Goal: Task Accomplishment & Management: Complete application form

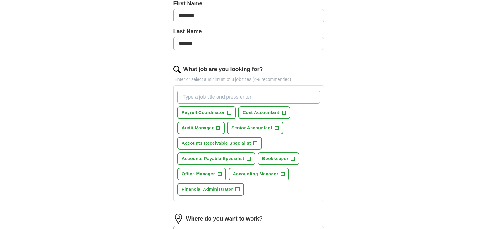
drag, startPoint x: 498, startPoint y: 45, endPoint x: 501, endPoint y: 113, distance: 68.1
click at [496, 113] on html "[EMAIL_ADDRESS][DOMAIN_NAME] [GEOGRAPHIC_DATA] Alerts Favorites Resumes ApplyIQ…" at bounding box center [248, 122] width 497 height 534
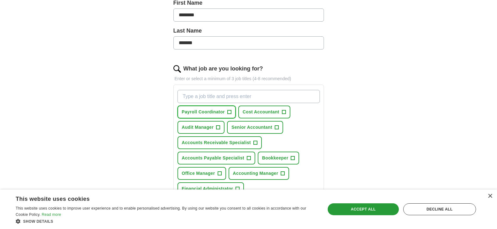
click at [229, 111] on span "+" at bounding box center [229, 112] width 4 height 5
click at [285, 111] on span "+" at bounding box center [284, 112] width 4 height 5
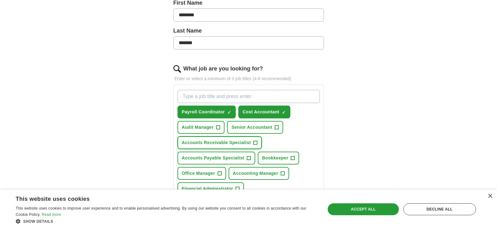
click at [254, 143] on span "+" at bounding box center [256, 142] width 4 height 5
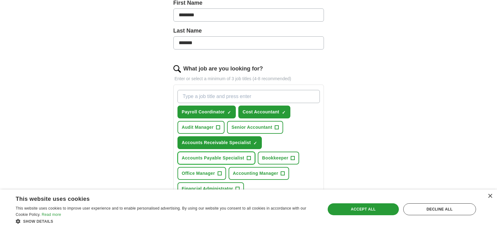
click at [252, 158] on button "Accounts Payable Specialist +" at bounding box center [216, 158] width 78 height 13
click at [293, 158] on span "+" at bounding box center [293, 158] width 4 height 5
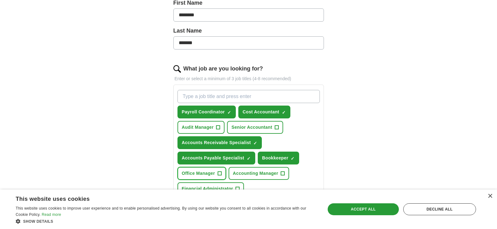
click at [225, 174] on button "Office Manager +" at bounding box center [201, 173] width 49 height 13
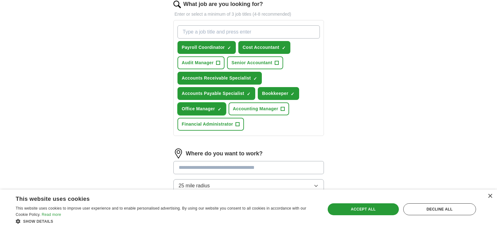
scroll to position [210, 0]
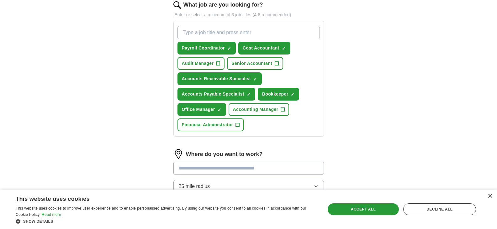
click at [259, 170] on input "text" at bounding box center [248, 168] width 150 height 13
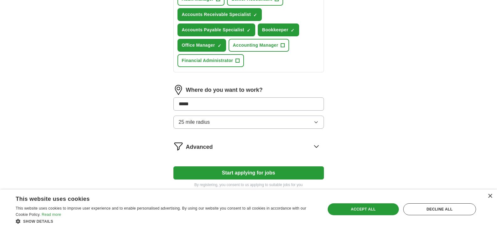
scroll to position [280, 0]
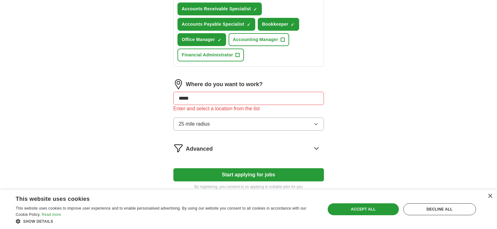
click at [317, 116] on div "Where do you want to work? ***** Enter and select a location from the list 25 m…" at bounding box center [248, 107] width 150 height 56
click at [228, 123] on button "25 mile radius" at bounding box center [248, 124] width 150 height 13
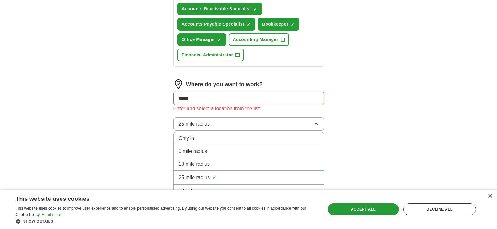
click at [205, 184] on li "25 mile radius ✓" at bounding box center [249, 178] width 150 height 14
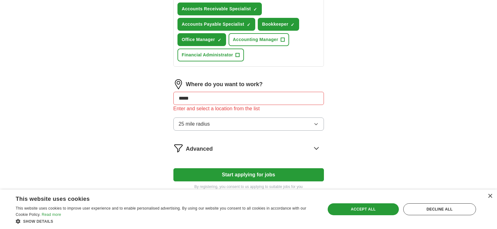
click at [316, 148] on icon at bounding box center [316, 148] width 10 height 10
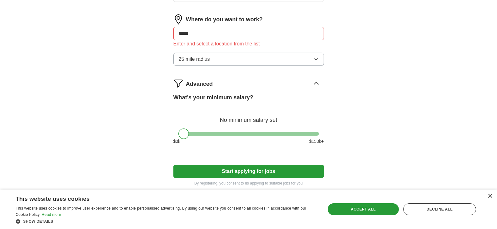
scroll to position [374, 0]
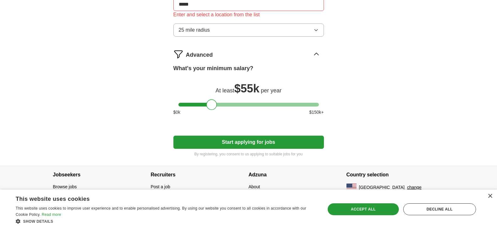
drag, startPoint x: 182, startPoint y: 104, endPoint x: 210, endPoint y: 108, distance: 28.5
click at [210, 108] on div at bounding box center [211, 104] width 11 height 11
click at [271, 143] on button "Start applying for jobs" at bounding box center [248, 142] width 150 height 13
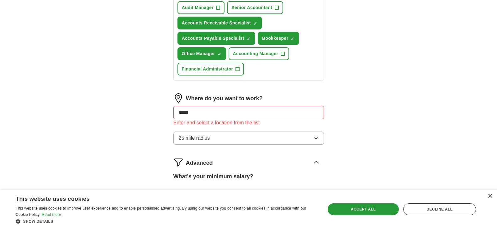
scroll to position [265, 0]
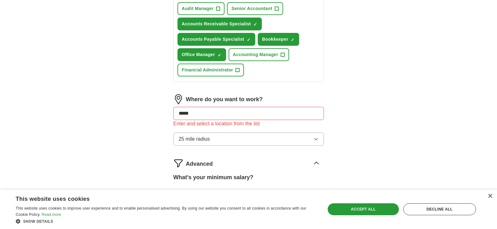
drag, startPoint x: 195, startPoint y: 112, endPoint x: 124, endPoint y: 111, distance: 70.8
click at [124, 111] on div "ApplyIQ Let ApplyIQ do the hard work of searching and applying for jobs. Just t…" at bounding box center [248, 28] width 401 height 549
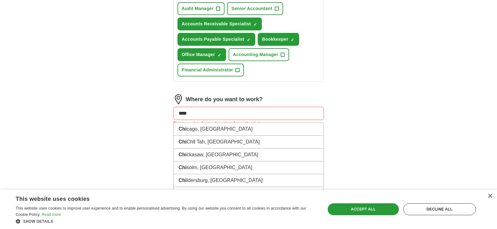
type input "*****"
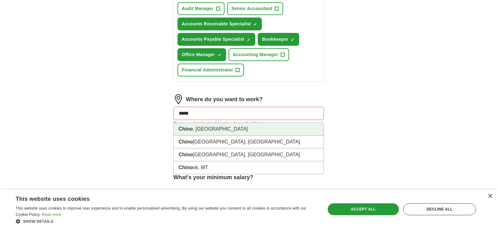
click at [195, 128] on li "Chino , [GEOGRAPHIC_DATA]" at bounding box center [249, 129] width 150 height 13
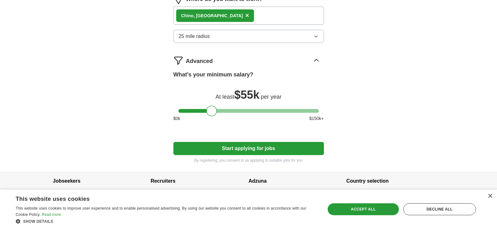
scroll to position [367, 0]
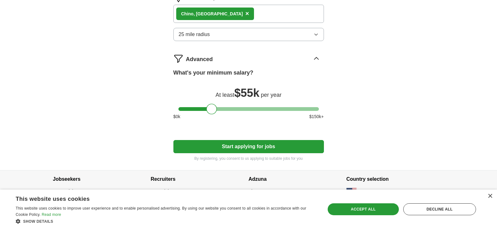
click at [281, 148] on button "Start applying for jobs" at bounding box center [248, 146] width 150 height 13
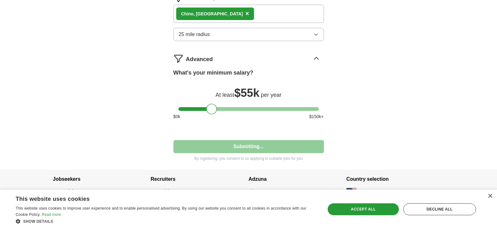
select select "**"
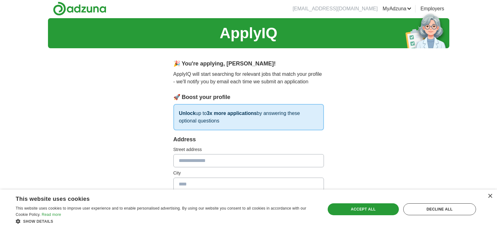
scroll to position [0, 0]
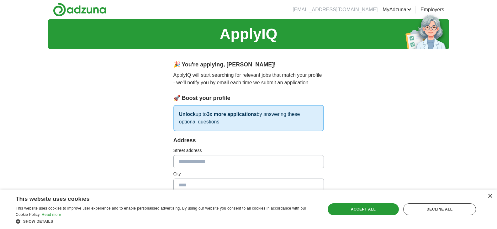
click at [261, 161] on input "text" at bounding box center [248, 161] width 150 height 13
type input "**********"
type input "*****"
type input "**"
type input "*****"
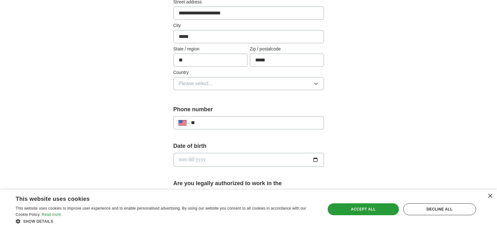
scroll to position [149, 0]
click at [317, 81] on icon "button" at bounding box center [315, 82] width 5 height 5
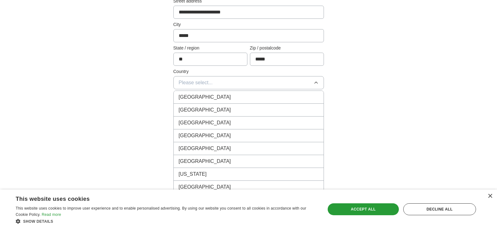
click at [294, 108] on div "[GEOGRAPHIC_DATA]" at bounding box center [249, 110] width 140 height 8
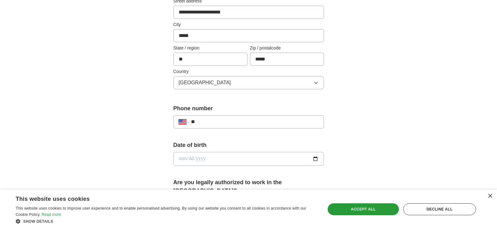
click at [297, 122] on input "**" at bounding box center [254, 122] width 127 height 8
type input "**********"
click at [286, 155] on input "date" at bounding box center [248, 159] width 150 height 14
type input "**********"
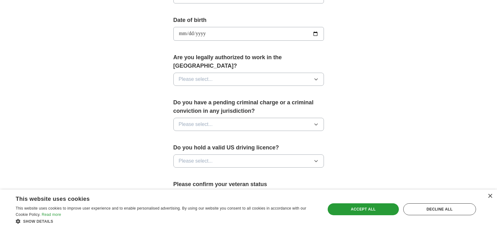
scroll to position [277, 0]
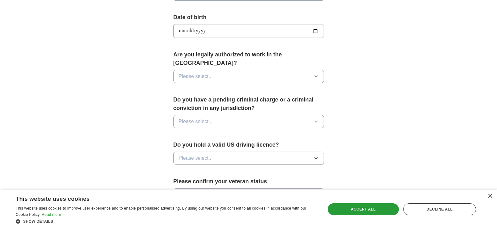
click at [317, 74] on icon "button" at bounding box center [315, 76] width 5 height 5
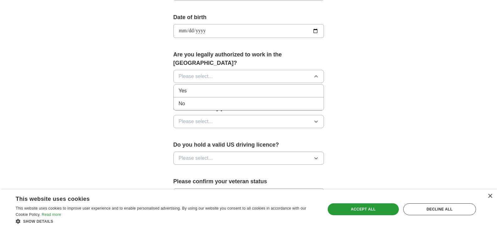
click at [290, 87] on div "Yes" at bounding box center [249, 91] width 140 height 8
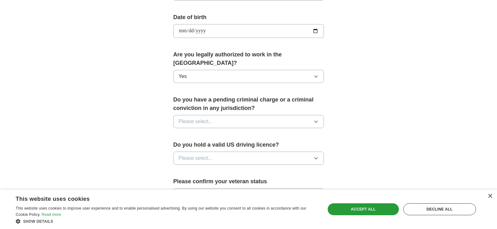
click at [315, 119] on icon "button" at bounding box center [315, 121] width 5 height 5
click at [283, 146] on li "No" at bounding box center [249, 149] width 150 height 13
click at [315, 156] on icon "button" at bounding box center [315, 158] width 5 height 5
click at [276, 169] on div "Yes" at bounding box center [249, 173] width 140 height 8
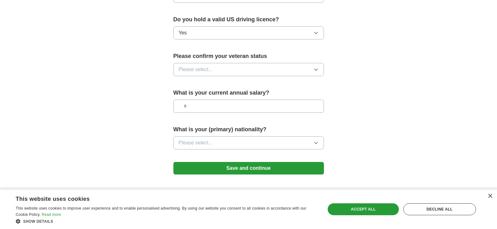
scroll to position [404, 0]
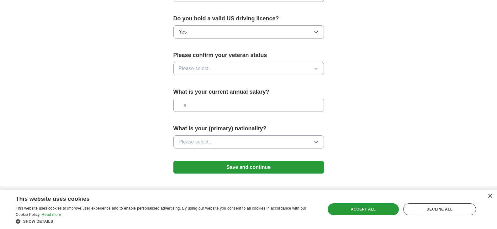
click at [316, 66] on icon "button" at bounding box center [315, 68] width 5 height 5
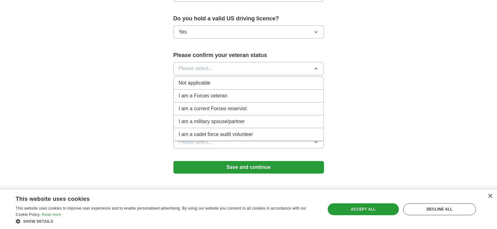
click at [265, 80] on li "Not applicable" at bounding box center [249, 83] width 150 height 13
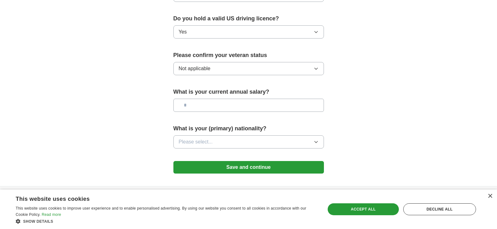
click at [302, 99] on input "text" at bounding box center [248, 105] width 150 height 13
type input "*******"
click at [315, 139] on icon "button" at bounding box center [315, 141] width 5 height 5
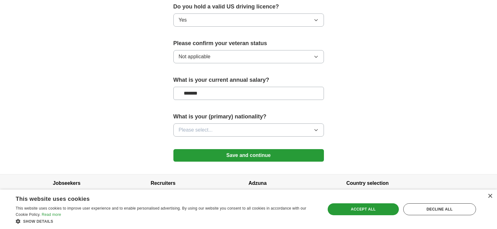
click at [316, 128] on icon "button" at bounding box center [315, 130] width 5 height 5
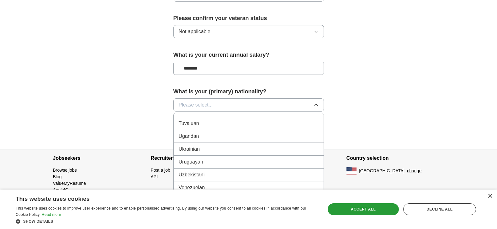
scroll to position [441, 0]
click at [315, 181] on li "Venezuelan" at bounding box center [249, 187] width 150 height 13
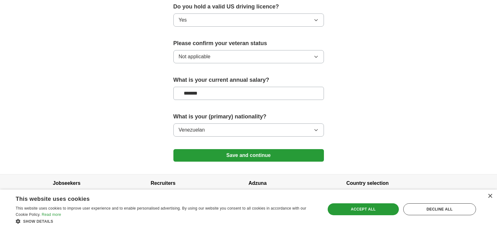
click at [317, 128] on icon "button" at bounding box center [315, 130] width 5 height 5
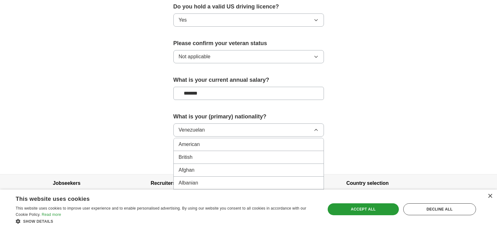
click at [295, 141] on div "American" at bounding box center [249, 145] width 140 height 8
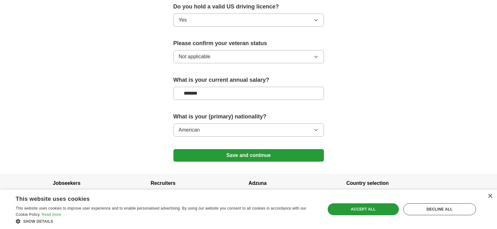
click at [280, 149] on button "Save and continue" at bounding box center [248, 155] width 150 height 13
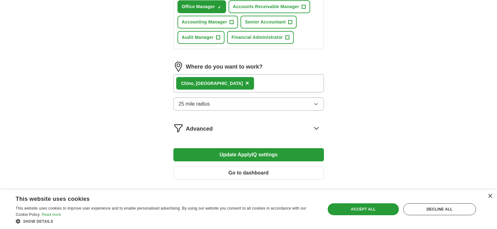
scroll to position [322, 0]
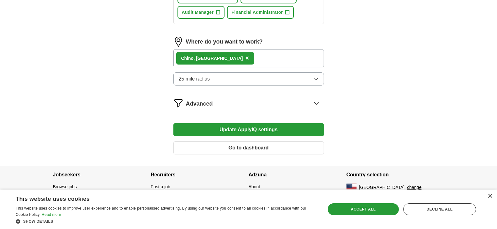
click at [316, 102] on icon at bounding box center [316, 103] width 10 height 10
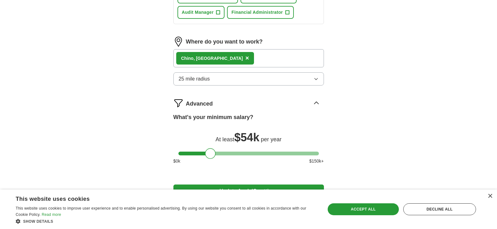
click at [209, 154] on div at bounding box center [210, 153] width 11 height 11
click at [368, 211] on div "Accept all" at bounding box center [363, 209] width 71 height 12
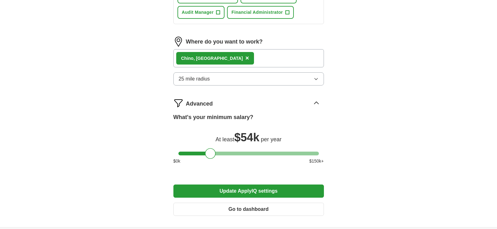
click at [294, 191] on button "Update ApplyIQ settings" at bounding box center [248, 191] width 150 height 13
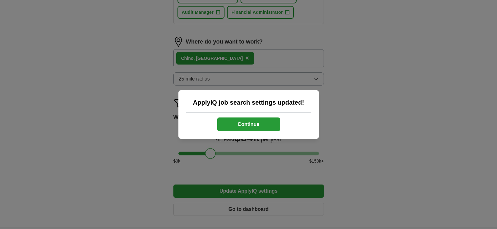
click at [265, 126] on button "Continue" at bounding box center [248, 125] width 63 height 14
